Goal: Task Accomplishment & Management: Manage account settings

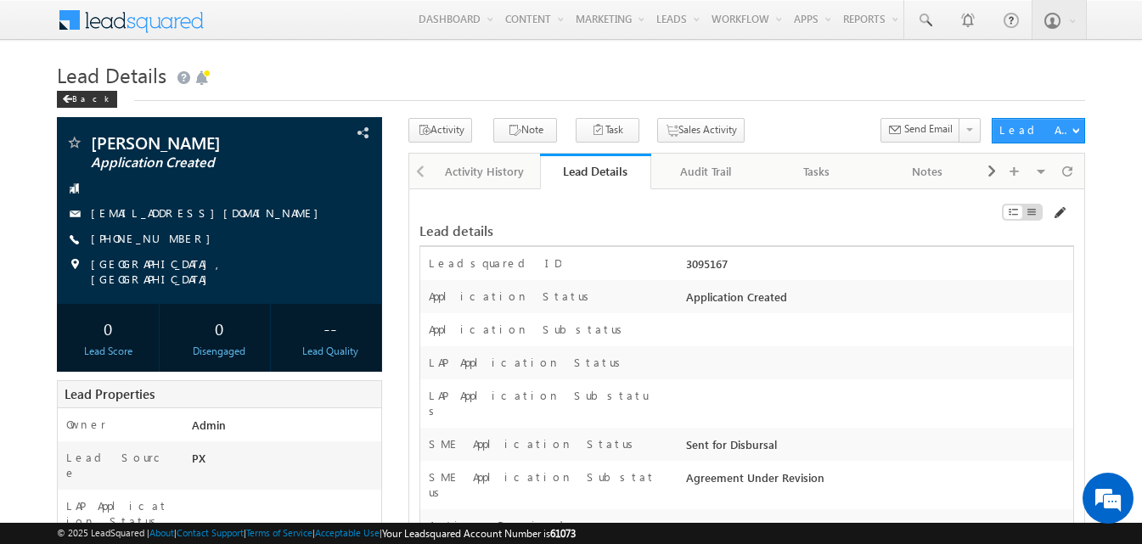
click at [1059, 219] on span at bounding box center [1059, 213] width 14 height 14
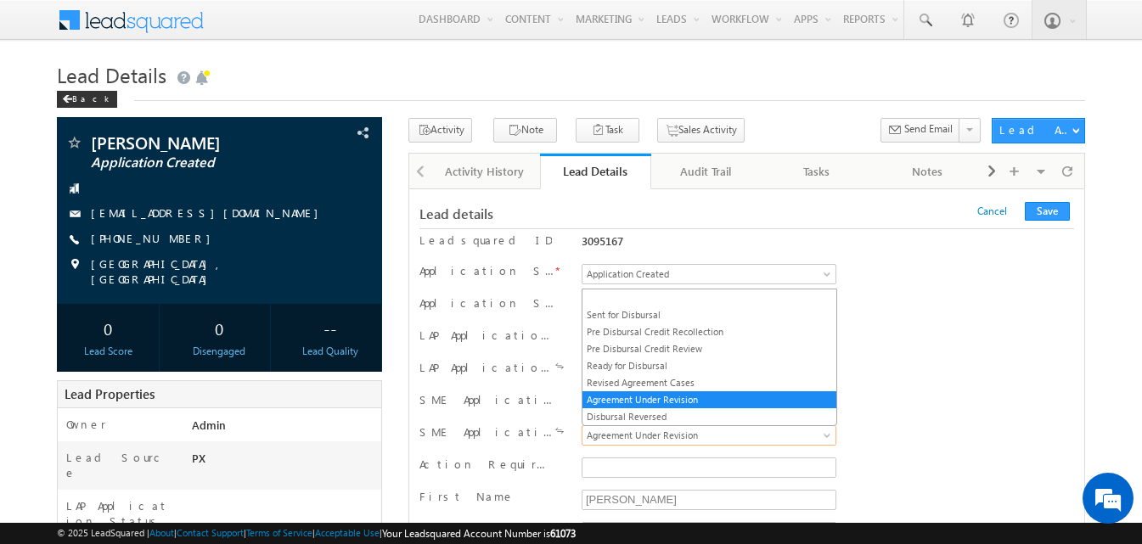
click at [649, 436] on span "Agreement Under Revision" at bounding box center [705, 435] width 247 height 15
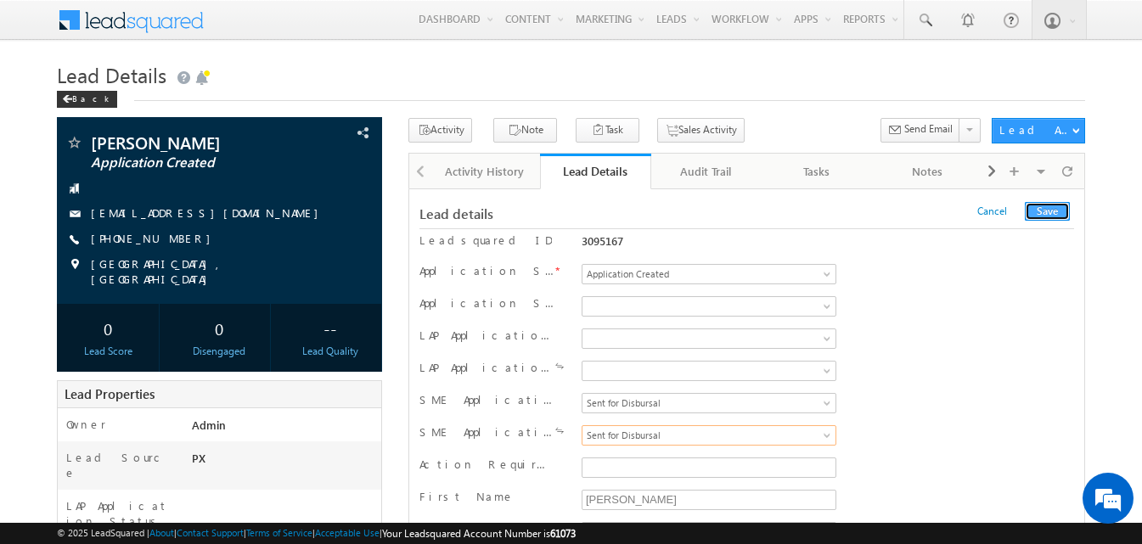
click at [1064, 215] on button "Save" at bounding box center [1047, 211] width 45 height 19
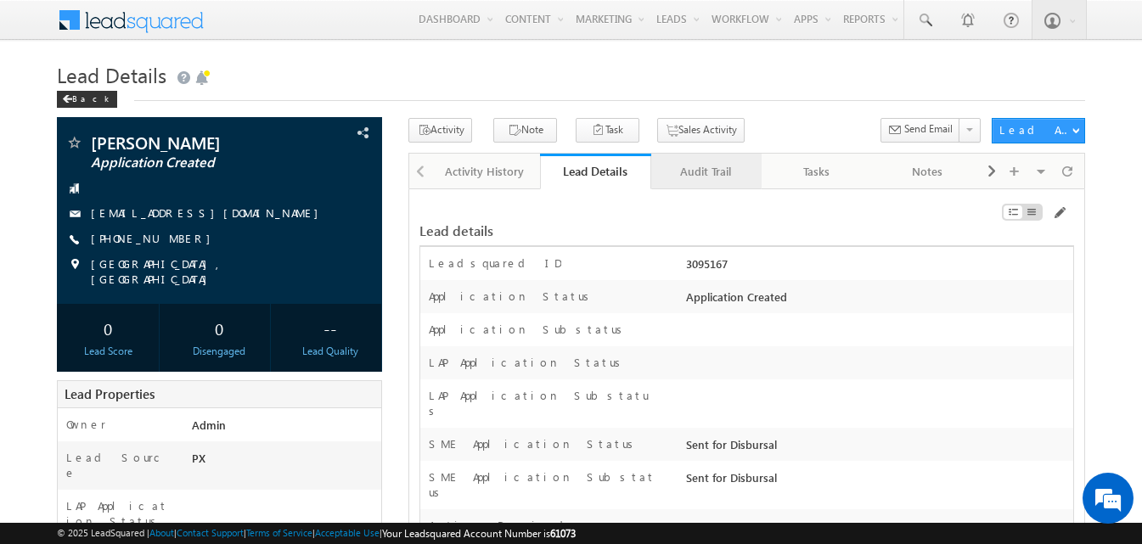
click at [695, 168] on div "Audit Trail" at bounding box center [706, 171] width 82 height 20
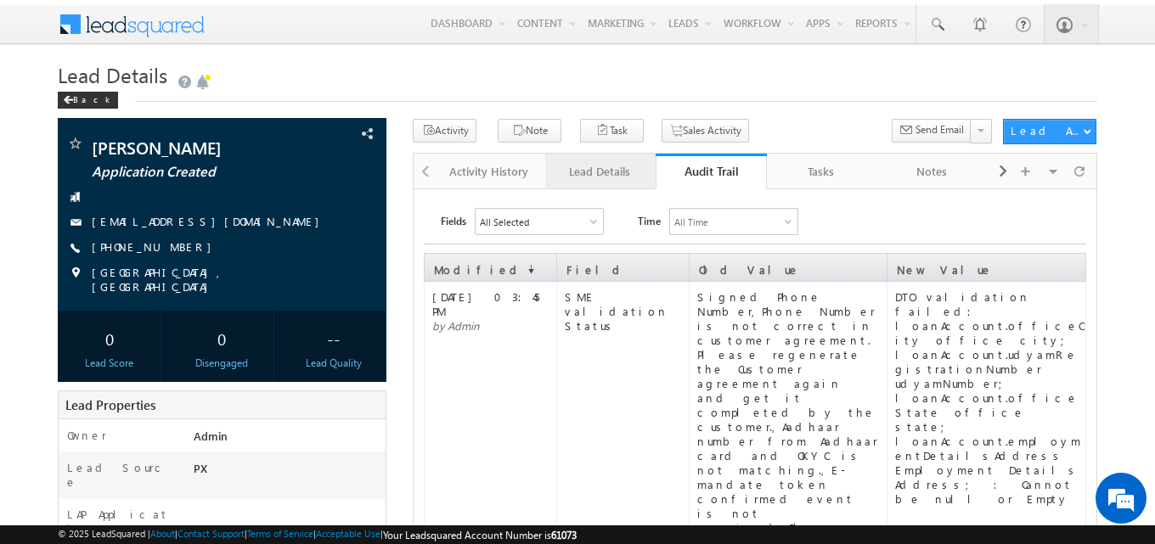
click at [600, 170] on div "Lead Details" at bounding box center [600, 171] width 82 height 20
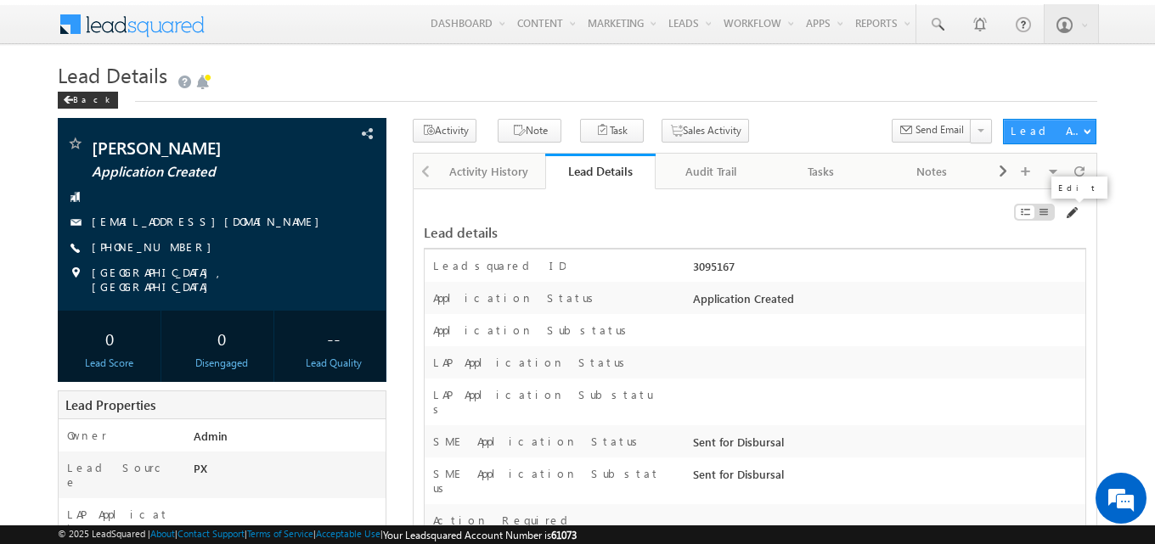
click at [1069, 215] on span at bounding box center [1071, 213] width 14 height 14
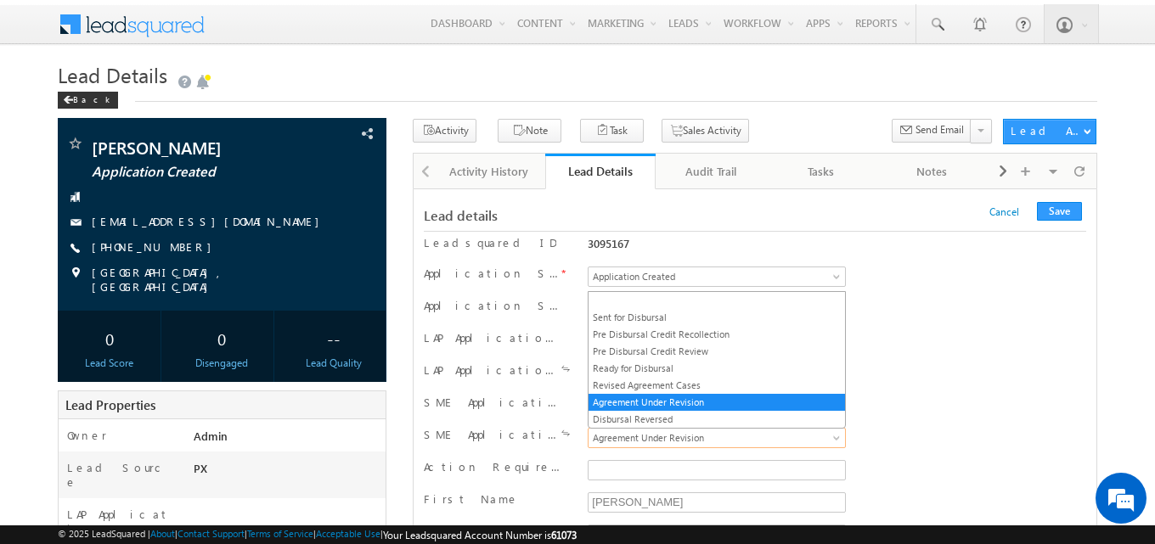
click at [778, 440] on span "Agreement Under Revision" at bounding box center [713, 437] width 250 height 15
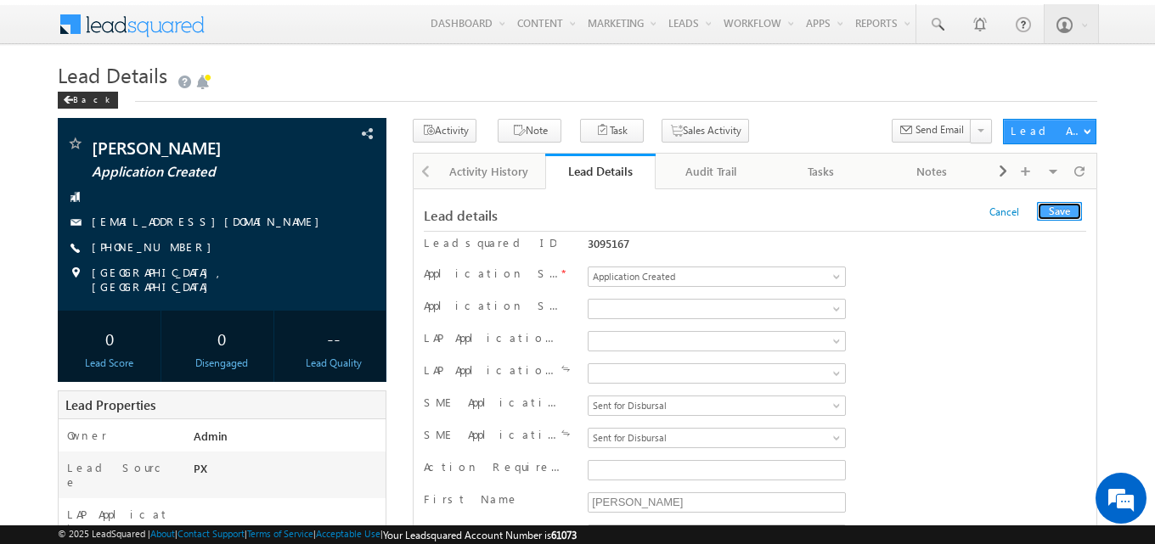
click at [1049, 208] on button "Save" at bounding box center [1059, 211] width 45 height 19
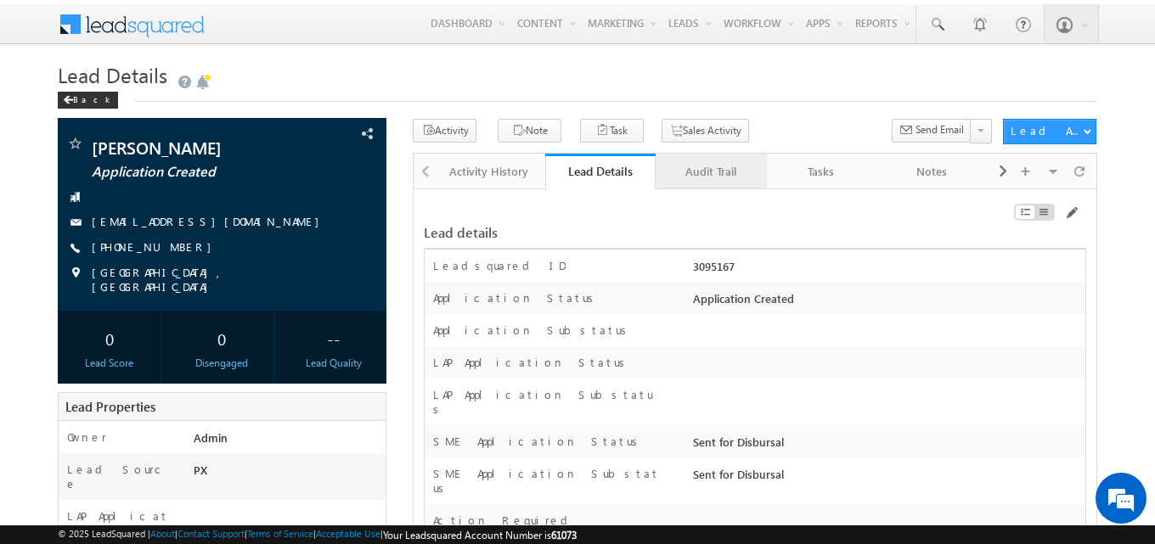
click at [734, 164] on div "Audit Trail" at bounding box center [710, 171] width 82 height 20
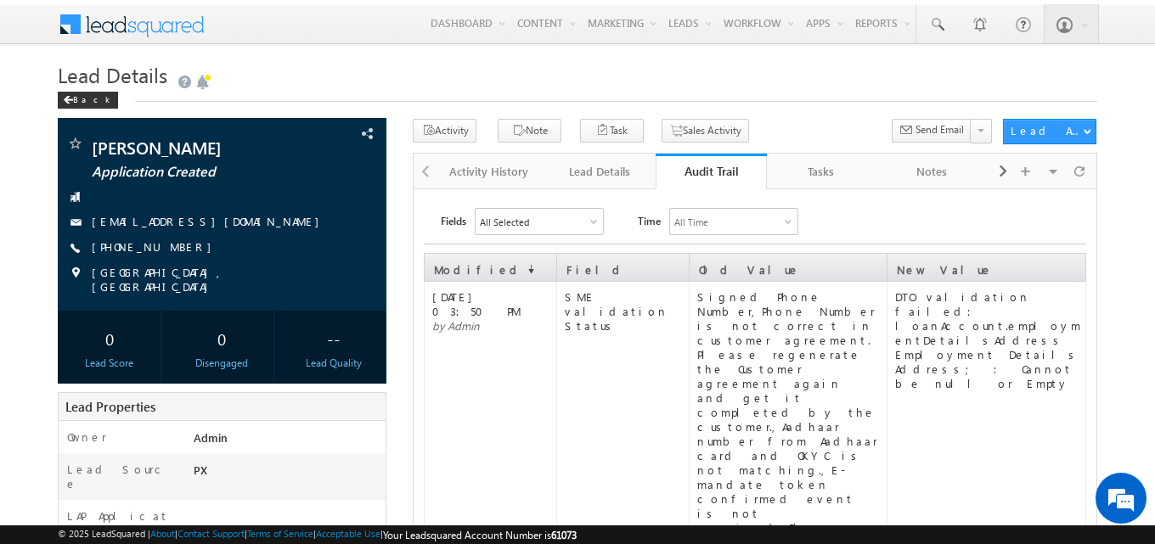
click at [1053, 309] on div "DTO validation failed: loanAccount.employmentDetailsAddress Employment Details …" at bounding box center [989, 340] width 189 height 101
copy div "employmentDetailsAddress"
click at [624, 180] on div "Lead Details" at bounding box center [600, 171] width 82 height 20
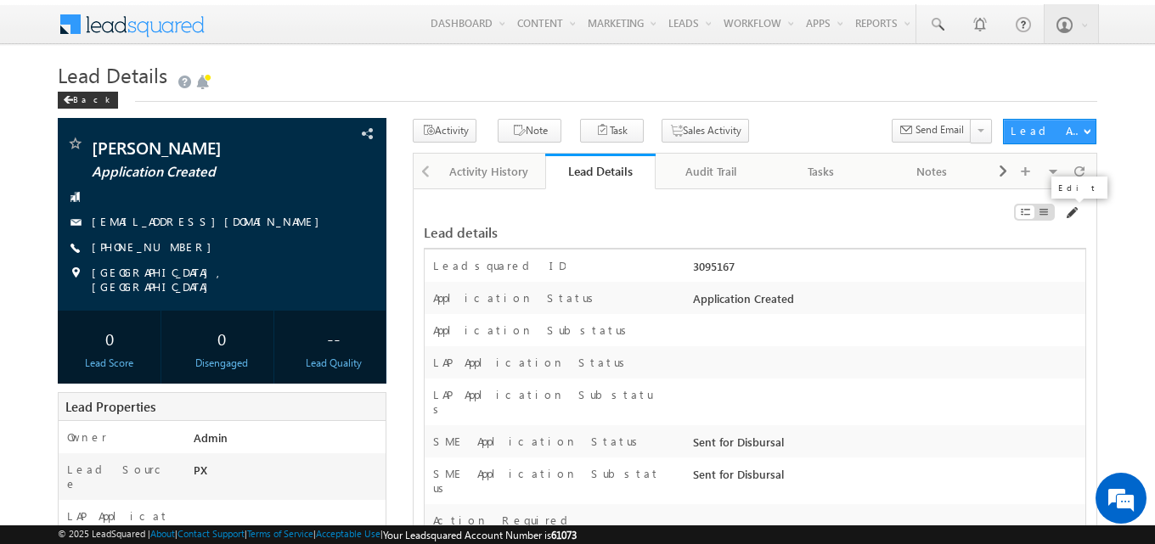
click at [1069, 219] on span at bounding box center [1071, 213] width 14 height 14
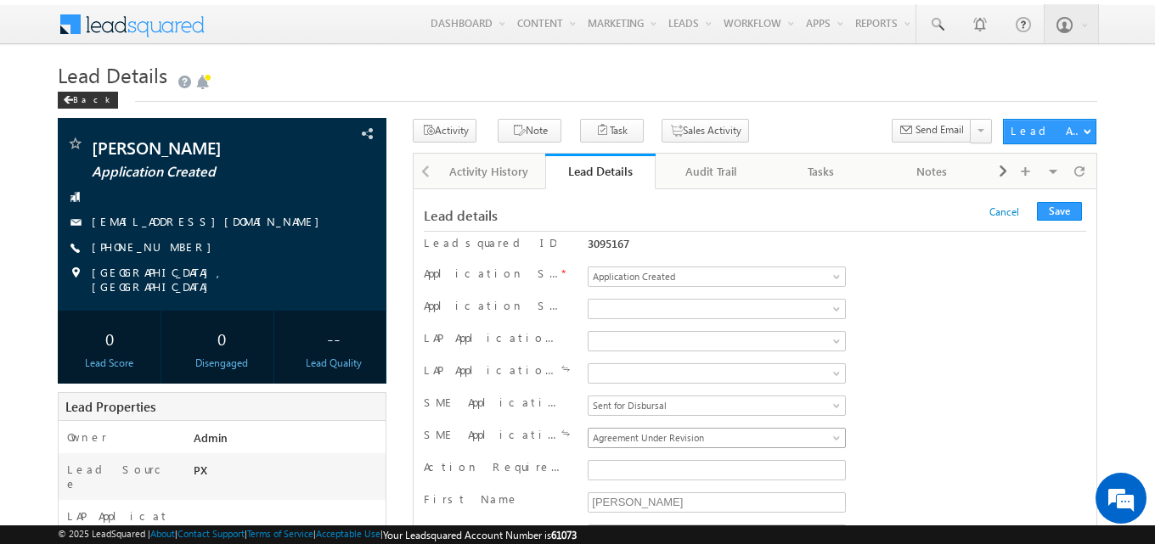
click at [690, 442] on span "Agreement Under Revision" at bounding box center [713, 437] width 250 height 15
click at [1069, 216] on button "Save" at bounding box center [1059, 211] width 45 height 19
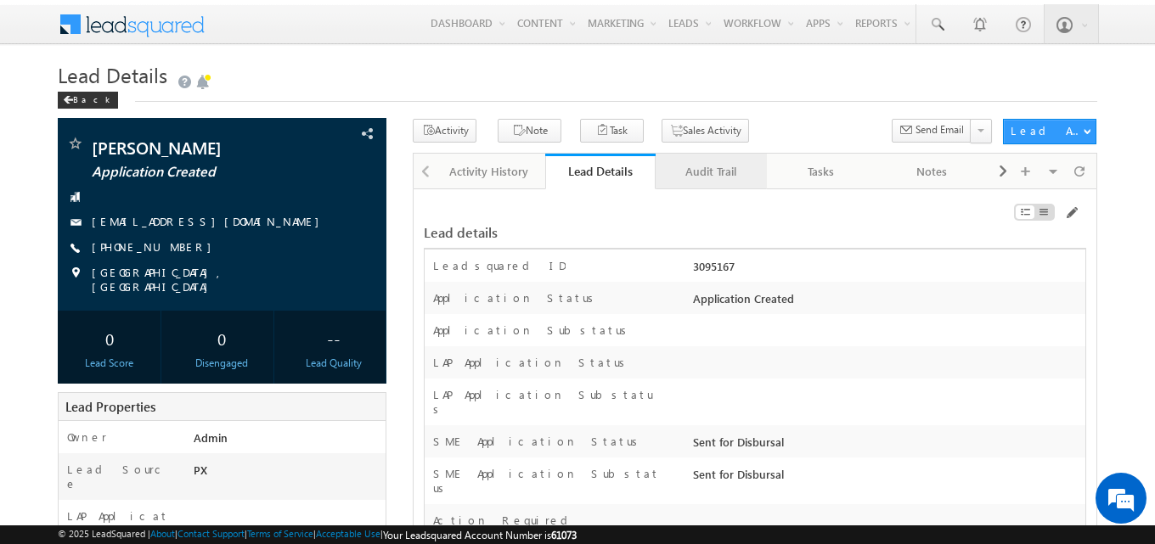
click at [723, 170] on div "Audit Trail" at bounding box center [710, 171] width 82 height 20
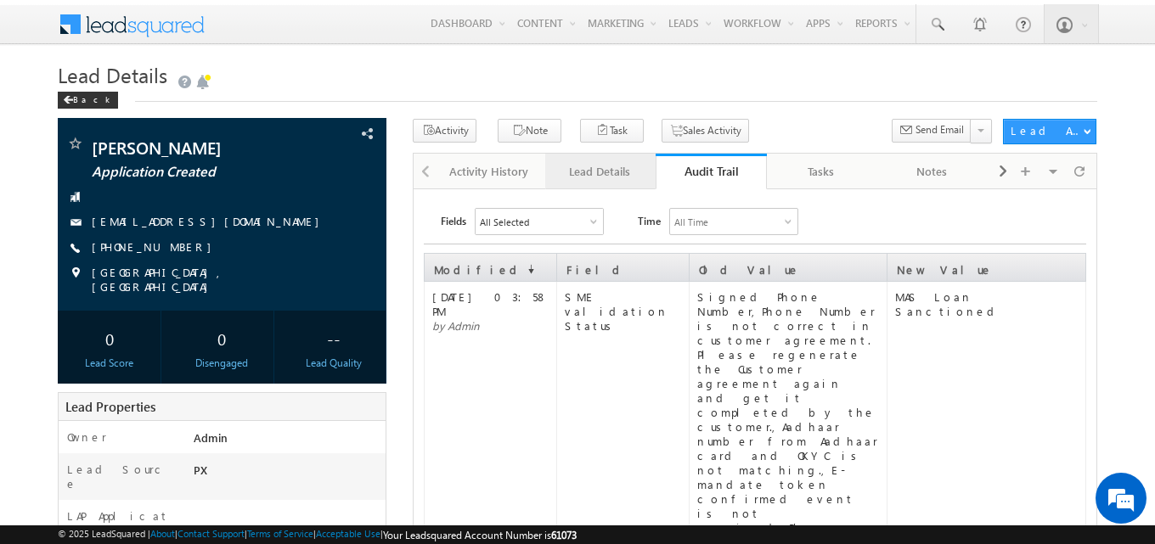
click at [621, 164] on div "Lead Details" at bounding box center [600, 171] width 82 height 20
click at [606, 175] on div "Lead Details" at bounding box center [600, 171] width 82 height 20
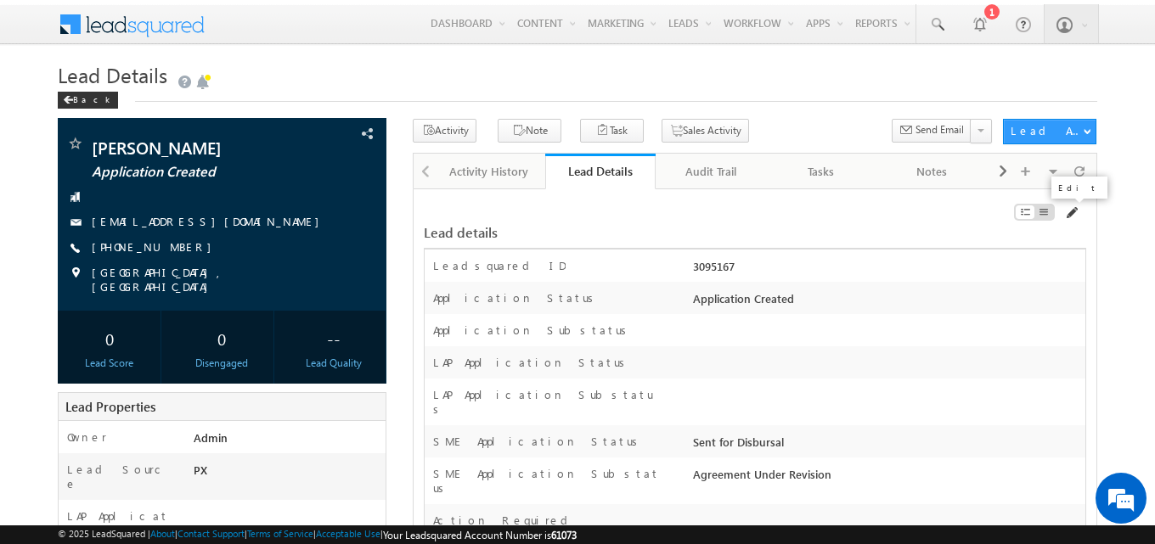
click at [1071, 215] on span at bounding box center [1071, 213] width 14 height 14
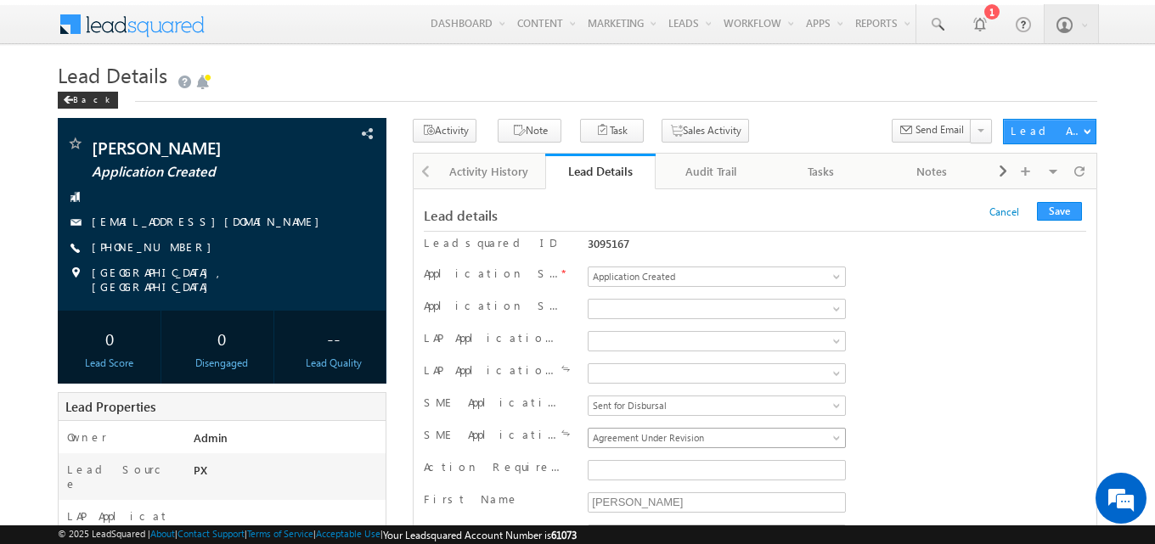
click at [643, 447] on link "Agreement Under Revision" at bounding box center [717, 438] width 258 height 20
click at [1067, 209] on button "Save" at bounding box center [1059, 211] width 45 height 19
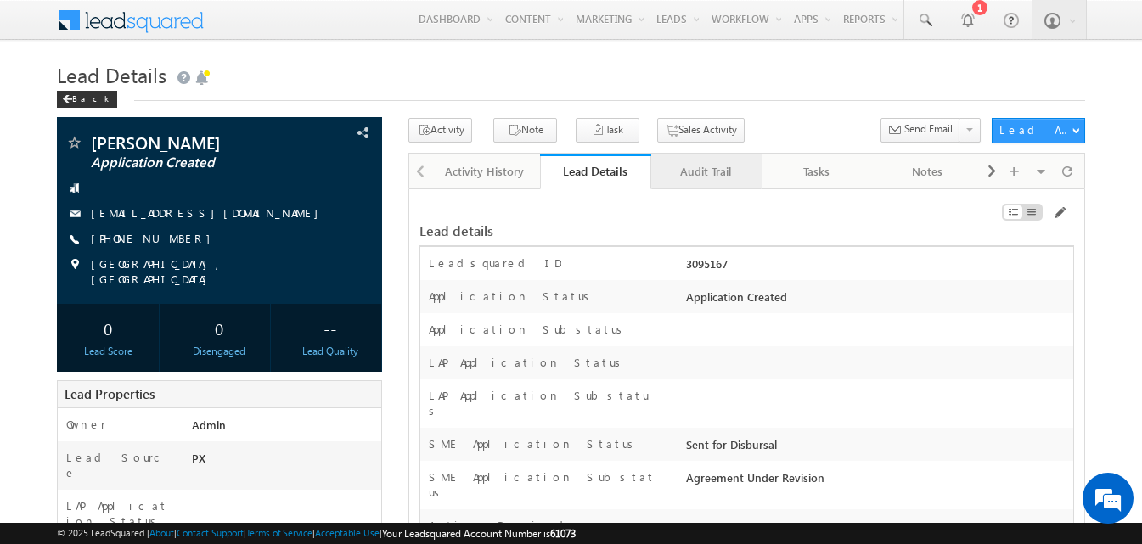
click at [721, 180] on div "Audit Trail" at bounding box center [706, 171] width 82 height 20
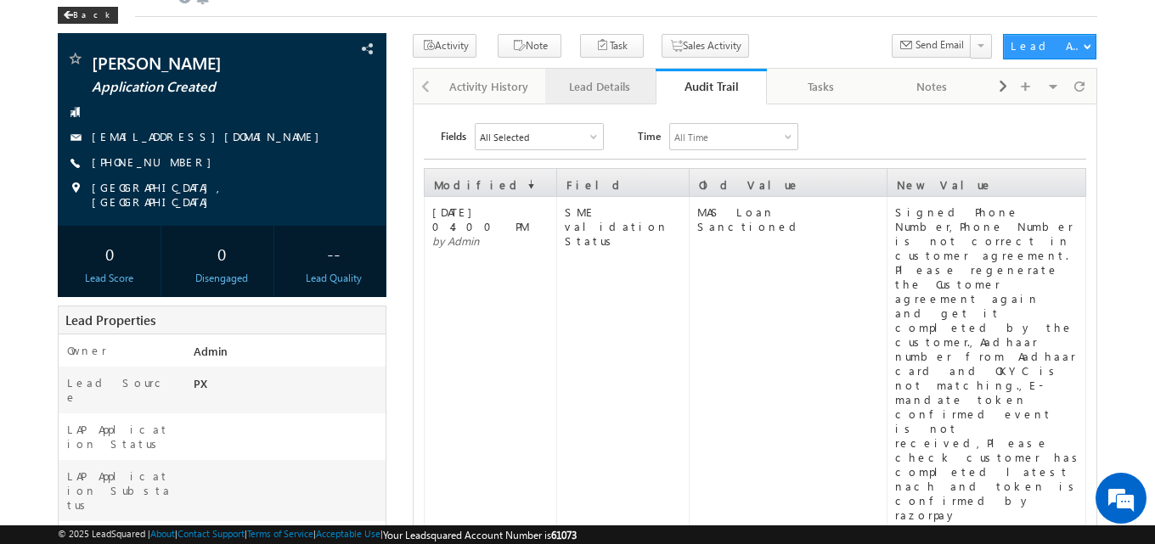
click at [622, 88] on div "Lead Details" at bounding box center [600, 86] width 82 height 20
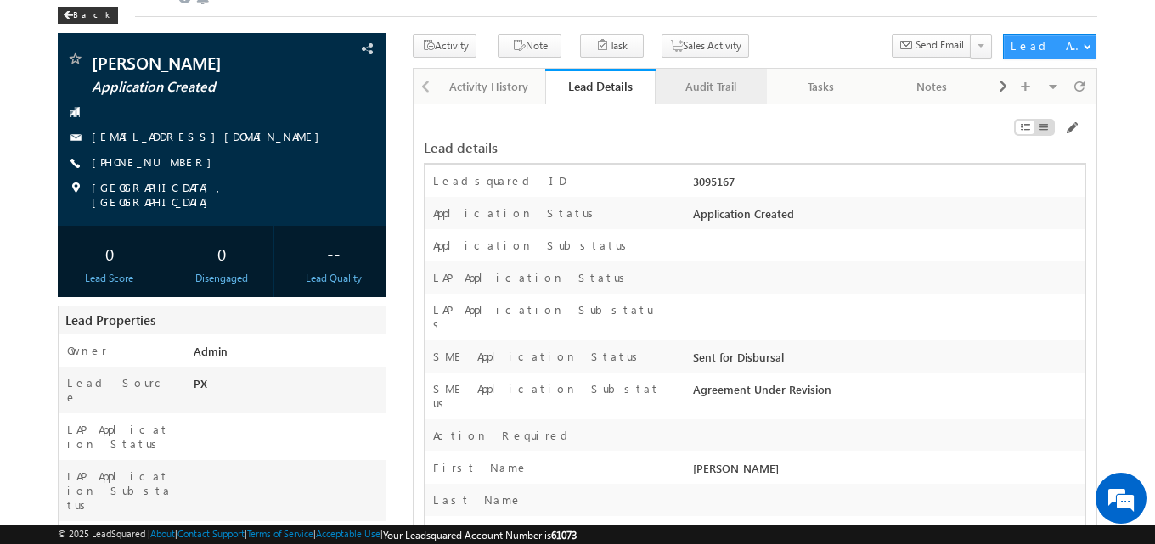
click at [723, 90] on div "Audit Trail" at bounding box center [710, 86] width 82 height 20
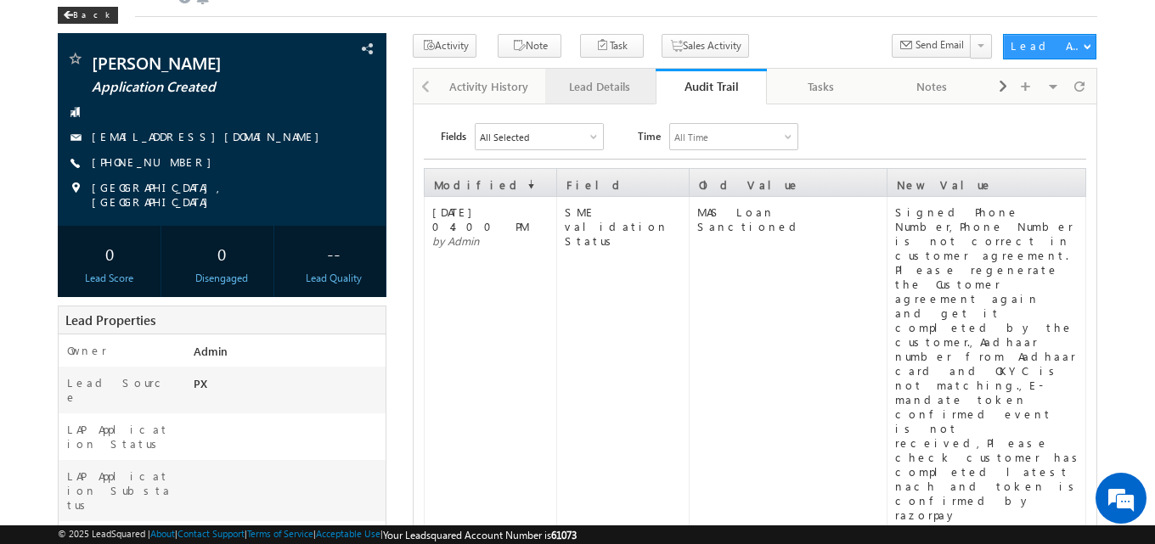
click at [603, 82] on div "Lead Details" at bounding box center [600, 86] width 82 height 20
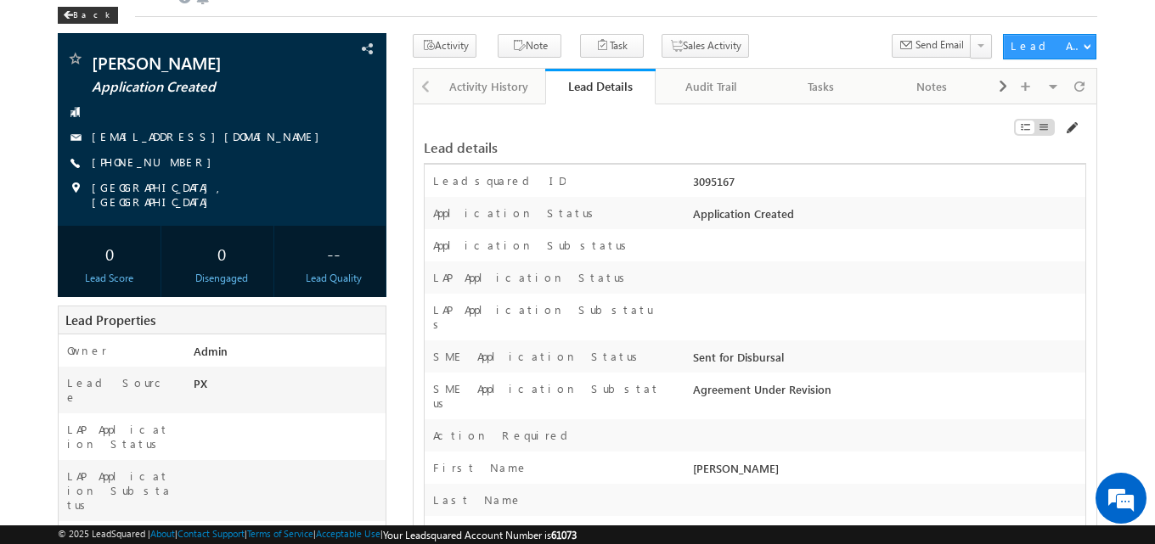
click at [1071, 126] on span at bounding box center [1071, 128] width 14 height 14
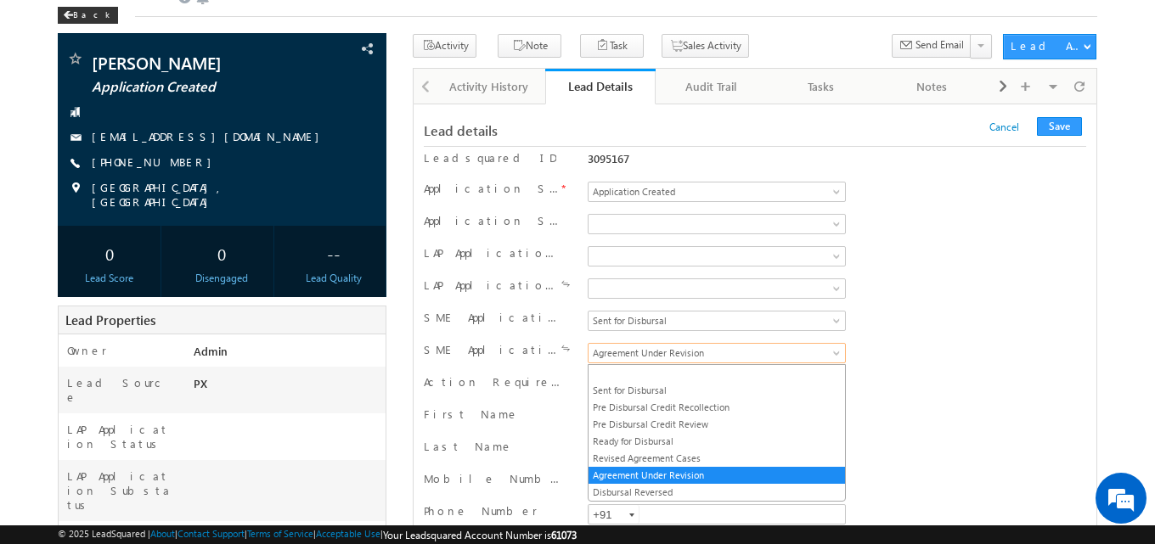
click at [680, 353] on span "Agreement Under Revision" at bounding box center [713, 353] width 250 height 15
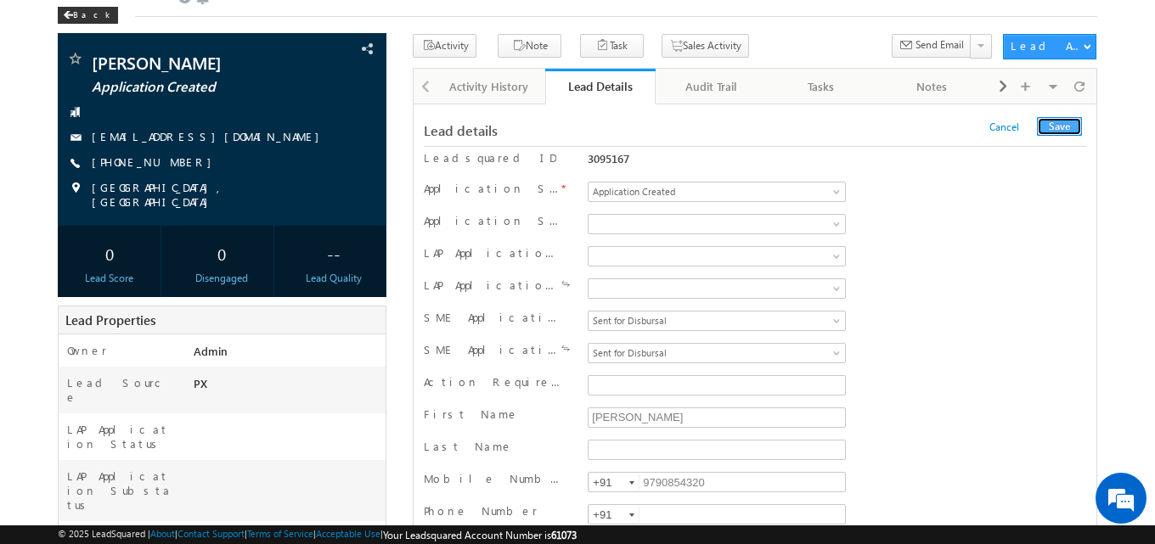
click at [1057, 128] on button "Save" at bounding box center [1059, 126] width 45 height 19
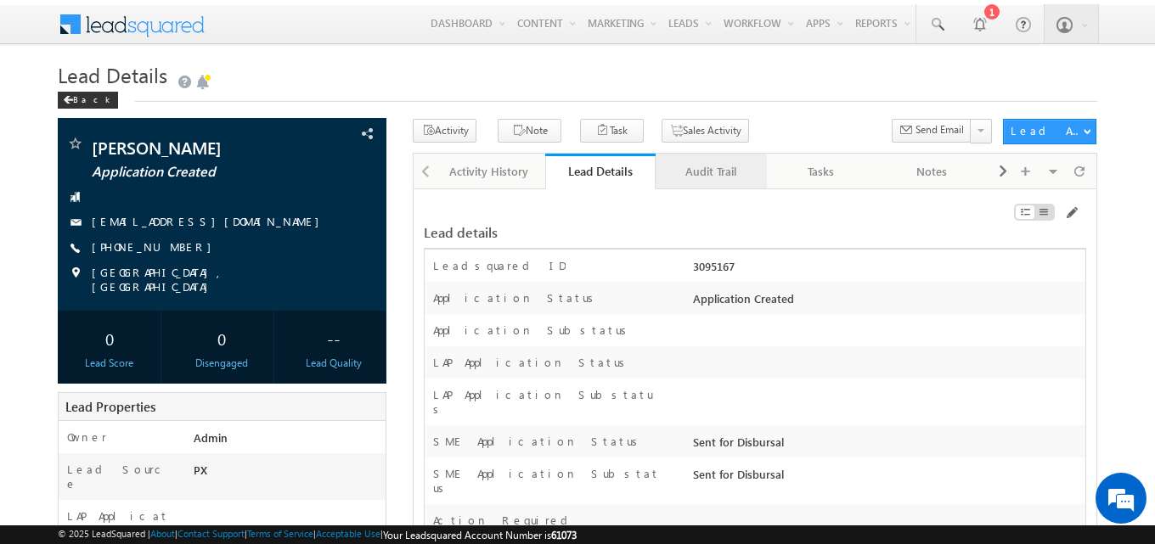
click at [712, 177] on div "Audit Trail" at bounding box center [710, 171] width 82 height 20
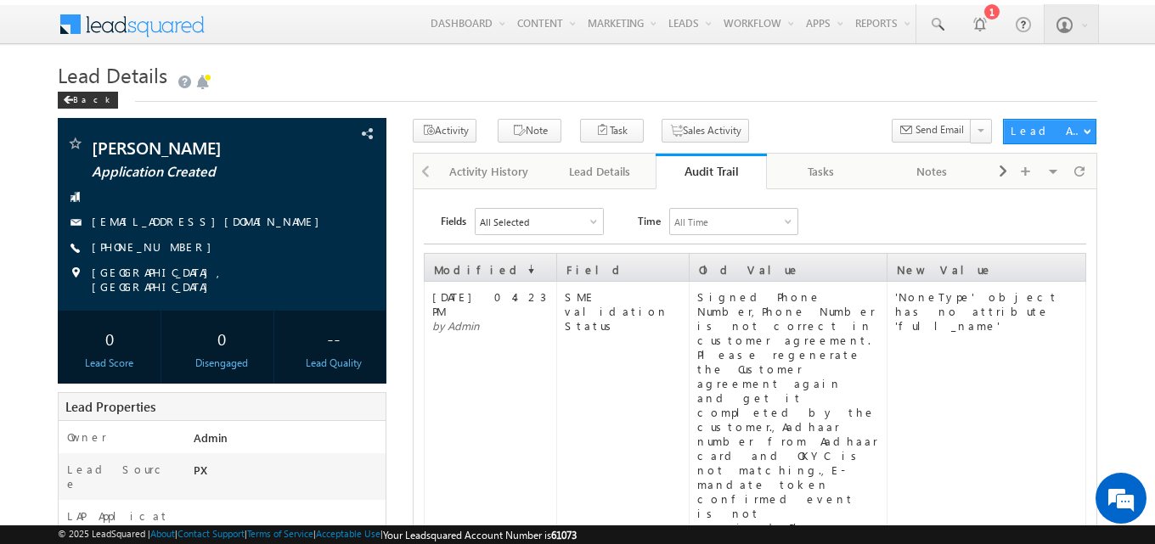
click at [916, 312] on div "'NoneType' object has no attribute 'full_name'" at bounding box center [989, 311] width 189 height 43
copy div "full_name"
